Goal: Task Accomplishment & Management: Complete application form

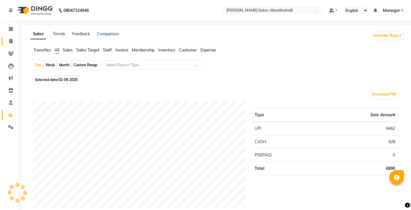
click at [11, 39] on icon at bounding box center [10, 41] width 3 height 4
select select "4783"
select select "service"
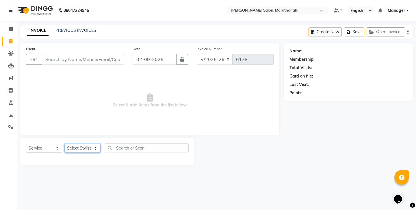
select select "86569"
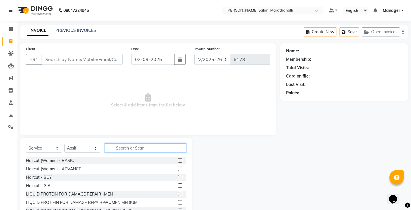
click at [115, 143] on input "text" at bounding box center [146, 147] width 82 height 9
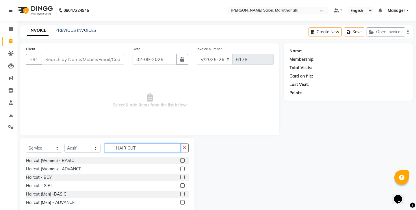
type input "HAIR CUT"
click at [99, 190] on div "Haircut (Men) -BASIC" at bounding box center [107, 193] width 163 height 7
click at [182, 191] on label at bounding box center [182, 193] width 4 height 4
click at [182, 192] on input "checkbox" at bounding box center [182, 194] width 4 height 4
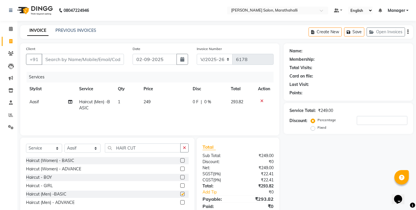
checkbox input "false"
click at [135, 143] on input "HAIR CUT" at bounding box center [143, 147] width 76 height 9
click at [186, 146] on icon "button" at bounding box center [184, 148] width 3 height 4
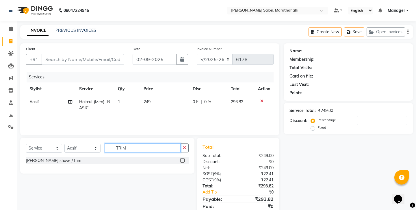
type input "TRIM"
click at [184, 158] on label at bounding box center [182, 160] width 4 height 4
click at [184, 159] on input "checkbox" at bounding box center [182, 161] width 4 height 4
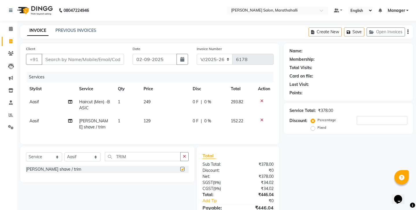
checkbox input "false"
click at [87, 55] on input "Client" at bounding box center [83, 59] width 82 height 11
type input "9"
type input "0"
type input "9606813962"
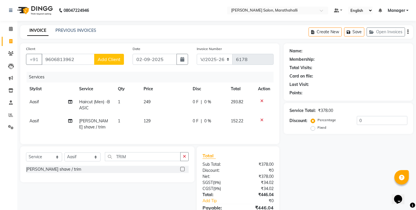
click at [113, 56] on span "Add Client" at bounding box center [109, 59] width 23 height 6
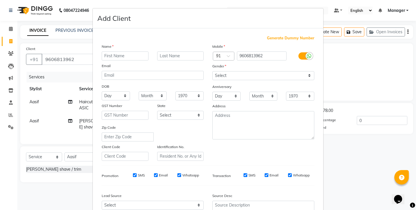
click at [111, 51] on input "text" at bounding box center [125, 55] width 47 height 9
type input "THAFSEER"
select select "[DEMOGRAPHIC_DATA]"
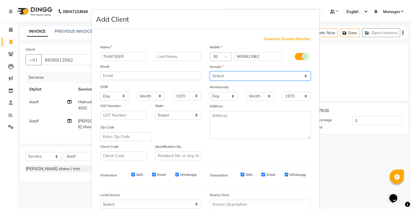
scroll to position [16, 0]
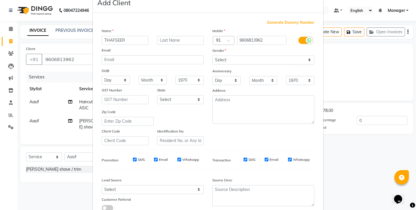
select select
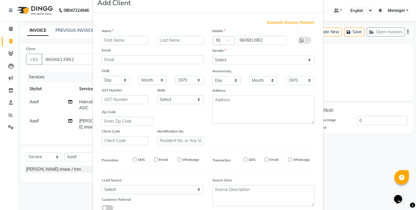
select select
checkbox input "false"
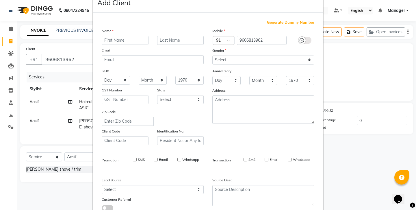
checkbox input "false"
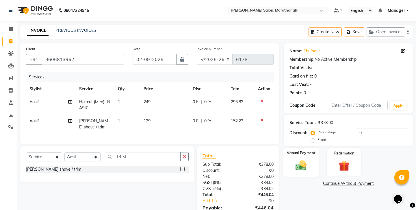
click at [307, 159] on img at bounding box center [301, 165] width 18 height 13
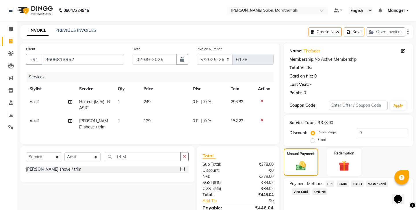
click at [325, 180] on span "UPI" at bounding box center [329, 183] width 9 height 7
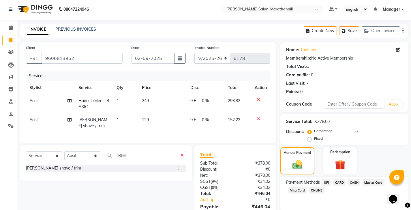
scroll to position [2, 0]
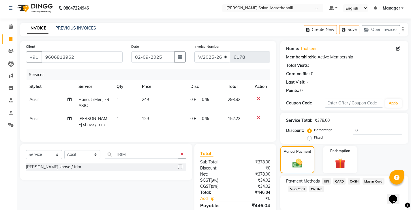
checkbox input "false"
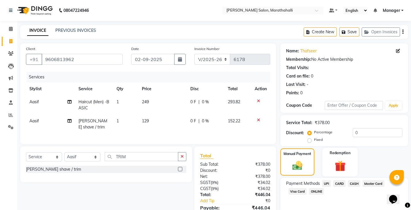
scroll to position [19, 0]
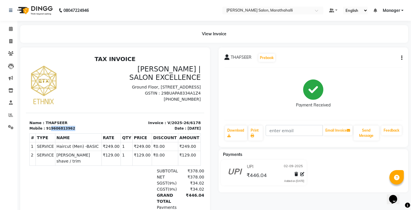
drag, startPoint x: 44, startPoint y: 121, endPoint x: 72, endPoint y: 122, distance: 27.4
click at [72, 126] on div "Mobile : 919606813962" at bounding box center [70, 128] width 82 height 5
copy div "9606813962"
click at [13, 39] on span at bounding box center [11, 41] width 10 height 7
select select "4783"
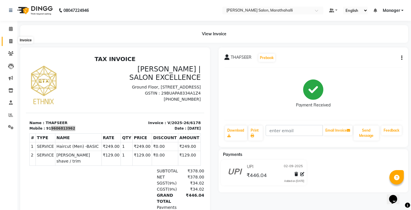
select select "service"
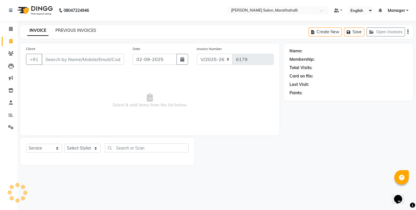
click at [70, 29] on link "PREVIOUS INVOICES" at bounding box center [75, 30] width 41 height 5
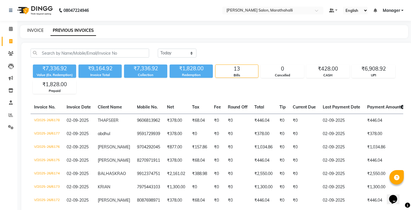
click at [32, 28] on link "INVOICE" at bounding box center [35, 30] width 16 height 5
select select "4783"
select select "service"
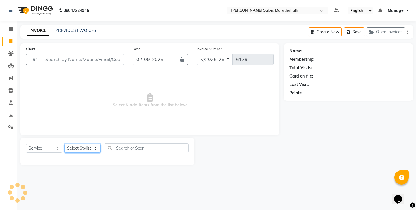
click at [74, 143] on select "Select Stylist" at bounding box center [82, 147] width 36 height 9
click at [78, 143] on select "Select Stylist [PERSON_NAME] Abhishek [PERSON_NAME] [PERSON_NAME] anju [PERSON_…" at bounding box center [82, 147] width 36 height 9
select select "28915"
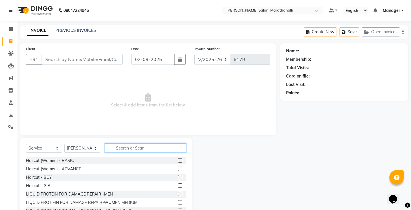
click at [130, 143] on input "text" at bounding box center [146, 147] width 82 height 9
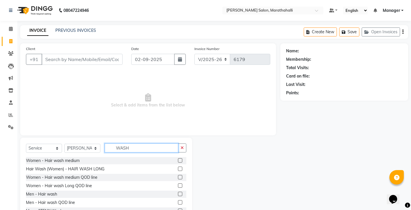
type input "WASH"
click at [180, 158] on label at bounding box center [180, 160] width 4 height 4
click at [180, 159] on input "checkbox" at bounding box center [180, 161] width 4 height 4
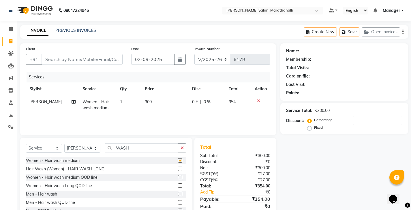
checkbox input "false"
click at [68, 54] on input "Client" at bounding box center [82, 59] width 81 height 11
type input "9"
type input "0"
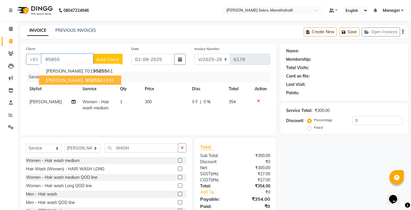
click at [85, 77] on span "95855" at bounding box center [92, 80] width 14 height 6
type input "9585562437"
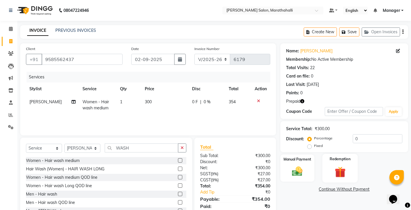
click at [344, 165] on img at bounding box center [341, 172] width 18 height 14
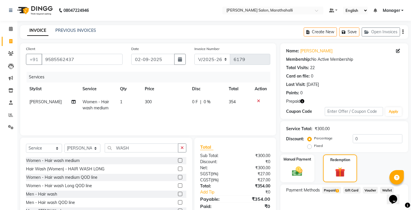
click at [324, 187] on span "Prepaid 1" at bounding box center [331, 190] width 19 height 7
click at [388, 208] on button "Add" at bounding box center [389, 213] width 21 height 10
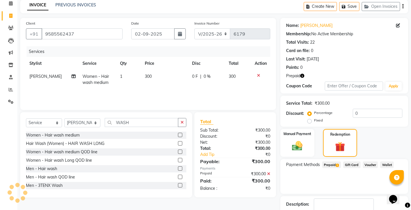
scroll to position [25, 0]
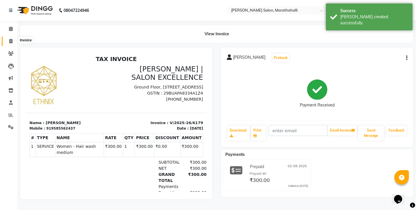
click at [10, 39] on icon at bounding box center [10, 41] width 3 height 4
select select "4783"
select select "service"
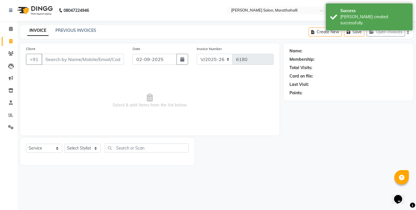
click at [50, 55] on input "Client" at bounding box center [83, 59] width 82 height 11
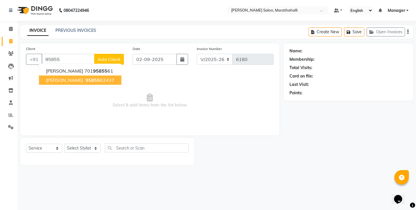
click at [53, 77] on span "[PERSON_NAME]" at bounding box center [64, 80] width 37 height 6
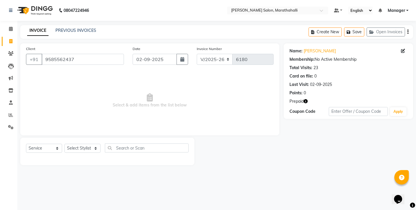
click at [295, 98] on span "Prepaid" at bounding box center [296, 101] width 14 height 6
click at [303, 99] on icon "button" at bounding box center [305, 101] width 4 height 4
click at [109, 55] on input "9585562437" at bounding box center [83, 59] width 82 height 11
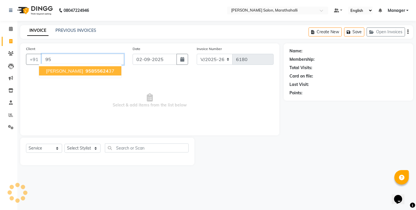
type input "9"
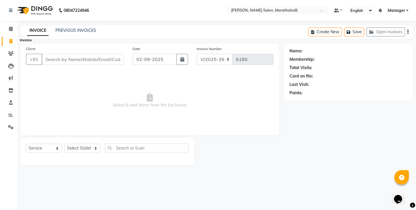
click at [11, 39] on icon at bounding box center [10, 41] width 3 height 4
select select "service"
type input "6180"
select select "4783"
